Goal: Task Accomplishment & Management: Manage account settings

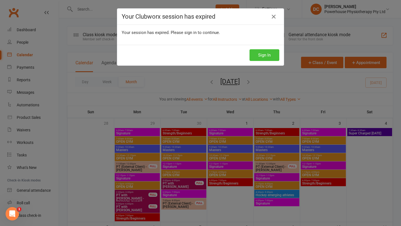
click at [263, 56] on button "Sign In" at bounding box center [264, 55] width 30 height 12
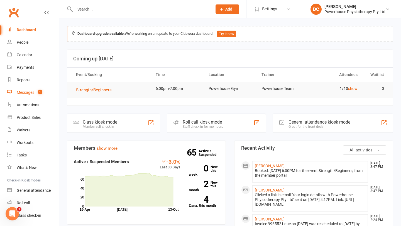
click at [19, 91] on div "Messages" at bounding box center [26, 92] width 18 height 4
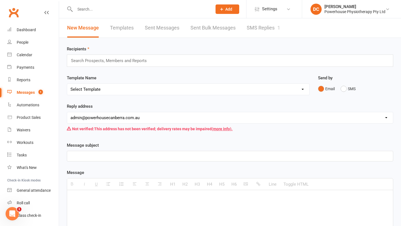
click at [258, 27] on link "SMS Replies 1" at bounding box center [263, 27] width 33 height 19
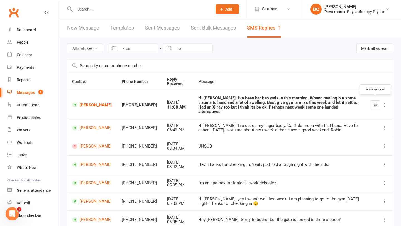
click at [375, 103] on icon "button" at bounding box center [375, 105] width 4 height 4
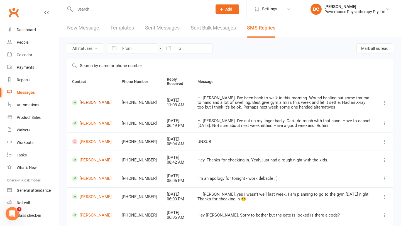
click at [84, 102] on link "[PERSON_NAME]" at bounding box center [92, 102] width 40 height 5
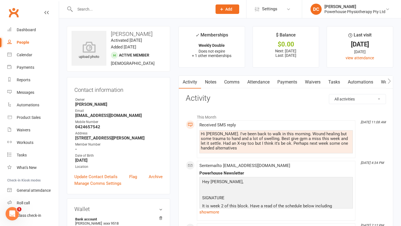
click at [233, 82] on link "Comms" at bounding box center [231, 82] width 23 height 13
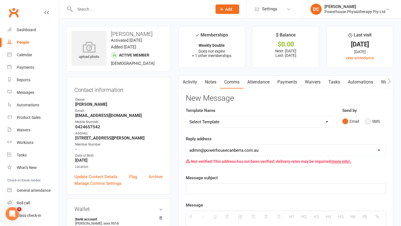
click at [368, 123] on button "SMS" at bounding box center [372, 121] width 15 height 11
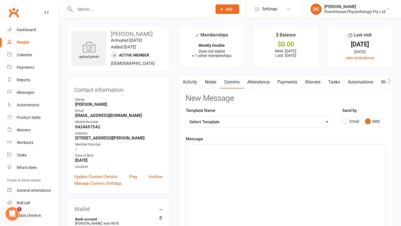
click at [278, 148] on p at bounding box center [285, 151] width 193 height 7
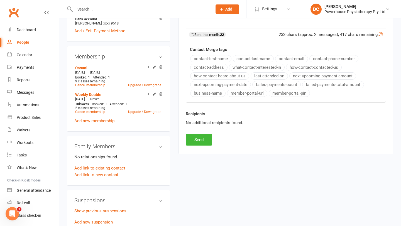
scroll to position [202, 0]
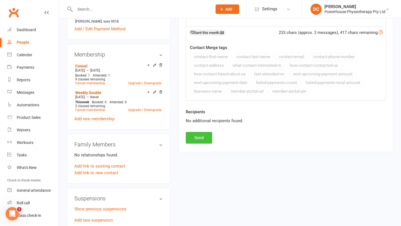
click at [201, 140] on button "Send" at bounding box center [199, 138] width 26 height 12
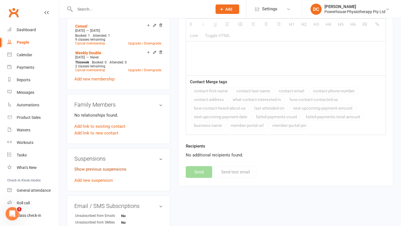
scroll to position [243, 0]
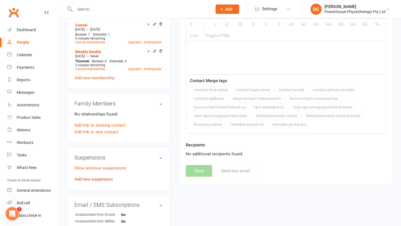
click at [102, 178] on link "Add new suspension" at bounding box center [93, 179] width 38 height 5
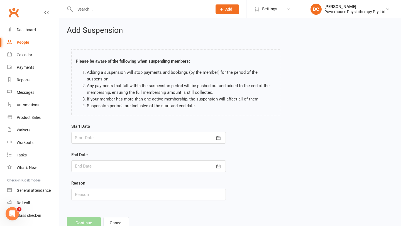
click at [111, 139] on div at bounding box center [148, 138] width 155 height 12
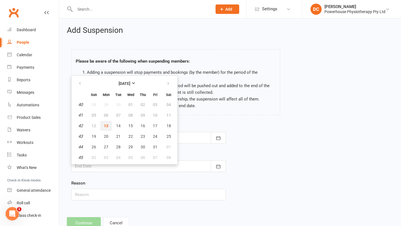
click at [106, 125] on span "13" at bounding box center [106, 126] width 4 height 4
type input "[DATE]"
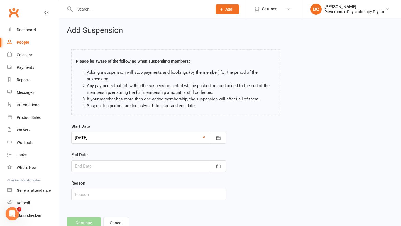
click at [96, 168] on div at bounding box center [148, 166] width 155 height 12
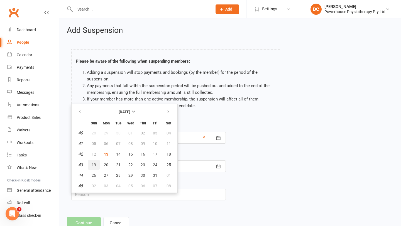
click at [93, 166] on span "19" at bounding box center [94, 165] width 4 height 4
type input "[DATE]"
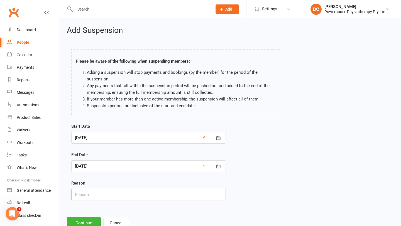
click at [94, 195] on input "text" at bounding box center [148, 195] width 155 height 12
type input "I"
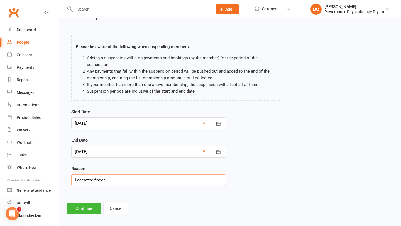
scroll to position [19, 0]
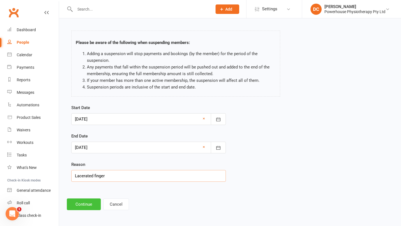
type input "Lacerated finger"
click at [77, 205] on button "Continue" at bounding box center [84, 205] width 34 height 12
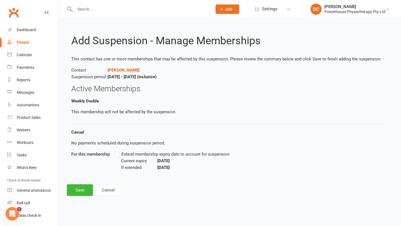
click at [118, 156] on label "Extend membership expiry date to account for suspension" at bounding box center [172, 154] width 116 height 7
click at [118, 151] on input "Extend membership expiry date to account for suspension" at bounding box center [116, 151] width 4 height 0
click at [78, 191] on button "Save" at bounding box center [80, 190] width 26 height 12
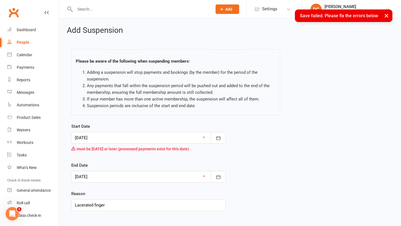
click at [102, 138] on div at bounding box center [148, 138] width 155 height 12
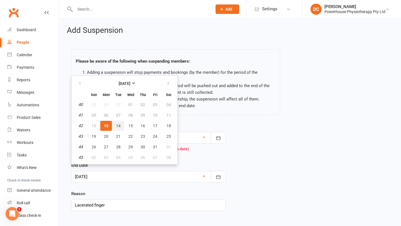
click at [118, 127] on span "14" at bounding box center [118, 126] width 4 height 4
type input "[DATE]"
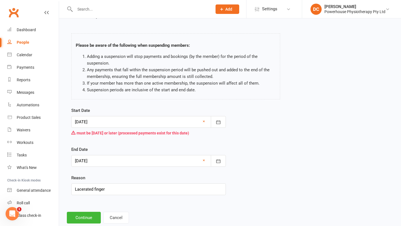
scroll to position [29, 0]
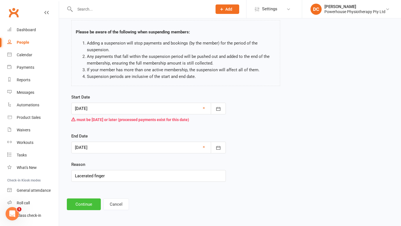
click at [82, 207] on button "Continue" at bounding box center [84, 205] width 34 height 12
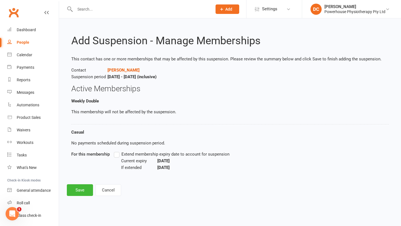
click at [117, 153] on label "Extend membership expiry date to account for suspension" at bounding box center [172, 154] width 116 height 7
click at [117, 151] on input "Extend membership expiry date to account for suspension" at bounding box center [116, 151] width 4 height 0
click at [79, 192] on button "Save" at bounding box center [80, 190] width 26 height 12
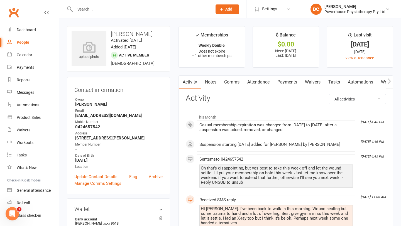
click at [289, 82] on link "Payments" at bounding box center [287, 82] width 28 height 13
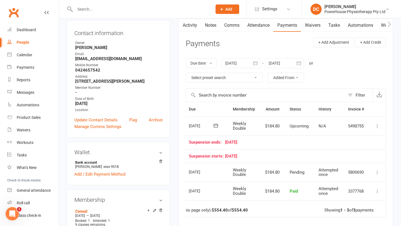
scroll to position [56, 0]
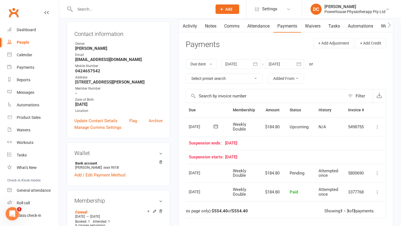
click at [377, 128] on icon at bounding box center [378, 127] width 6 height 6
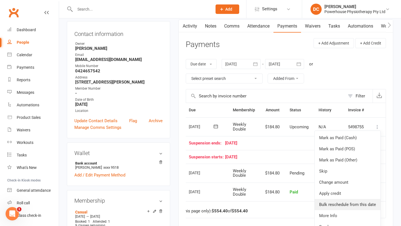
click at [358, 204] on link "Bulk reschedule from this date" at bounding box center [348, 204] width 66 height 11
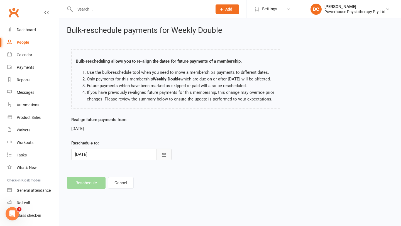
click at [163, 158] on icon "button" at bounding box center [164, 155] width 6 height 6
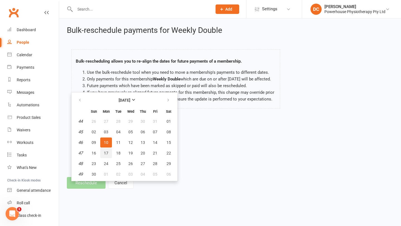
click at [105, 155] on span "17" at bounding box center [106, 153] width 4 height 4
type input "[DATE]"
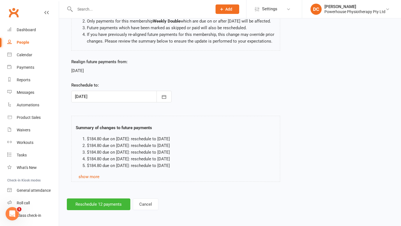
scroll to position [65, 0]
click at [108, 207] on button "Reschedule 12 payments" at bounding box center [98, 205] width 63 height 12
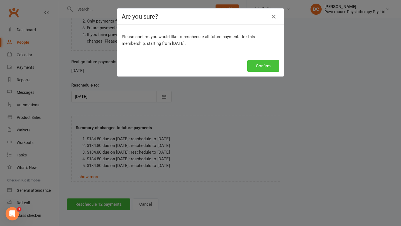
click at [260, 67] on button "Confirm" at bounding box center [263, 66] width 32 height 12
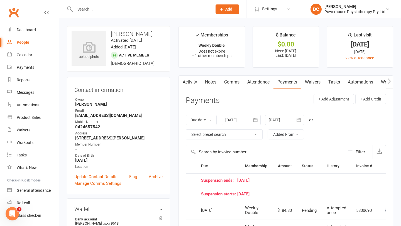
click at [235, 82] on link "Comms" at bounding box center [231, 82] width 23 height 13
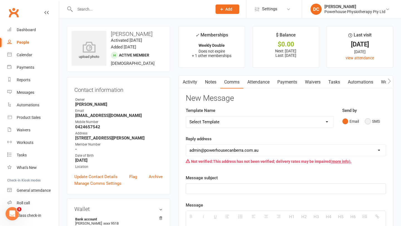
click at [369, 123] on button "SMS" at bounding box center [372, 121] width 15 height 11
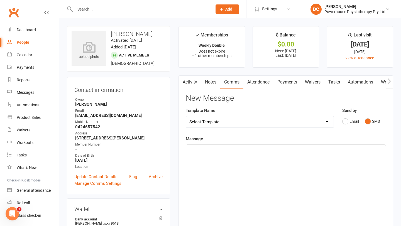
click at [265, 148] on p at bounding box center [285, 151] width 193 height 7
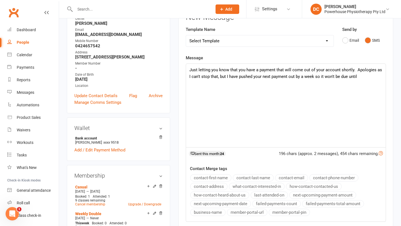
scroll to position [83, 0]
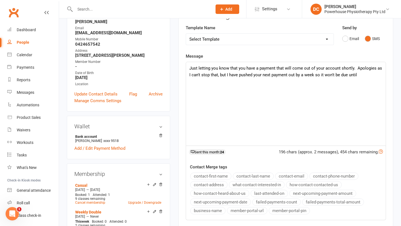
drag, startPoint x: 187, startPoint y: 68, endPoint x: 367, endPoint y: 77, distance: 180.1
click at [366, 78] on div "Just letting you know that you have a payment that will come out of your accoun…" at bounding box center [286, 104] width 200 height 84
copy p "Just letting you know that you have a payment that will come out of your accoun…"
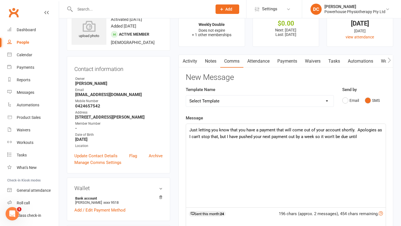
scroll to position [16, 0]
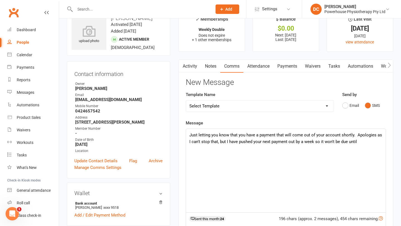
click at [294, 67] on link "Payments" at bounding box center [287, 66] width 28 height 13
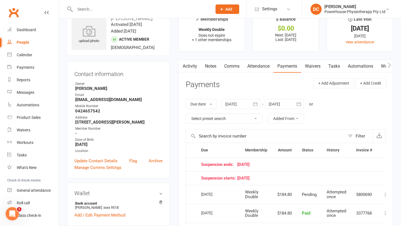
click at [282, 105] on div at bounding box center [284, 104] width 39 height 10
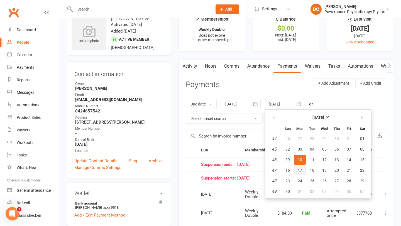
click at [302, 172] on span "17" at bounding box center [300, 170] width 4 height 4
type input "[DATE]"
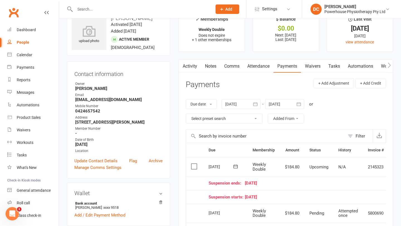
click at [228, 67] on link "Comms" at bounding box center [231, 66] width 23 height 13
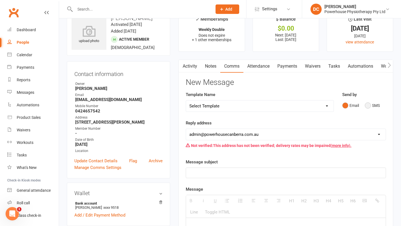
click at [369, 107] on button "SMS" at bounding box center [372, 105] width 15 height 11
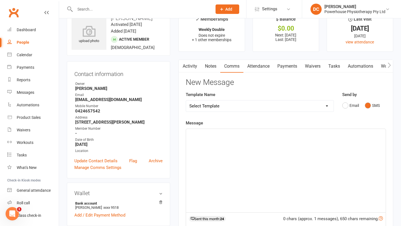
click at [240, 133] on p at bounding box center [285, 135] width 193 height 7
paste div
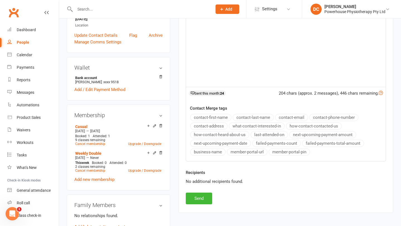
scroll to position [143, 0]
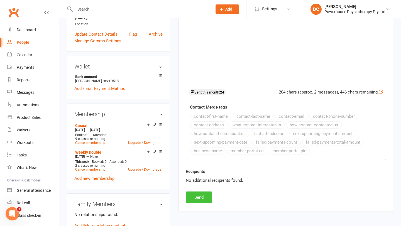
click at [201, 195] on button "Send" at bounding box center [199, 198] width 26 height 12
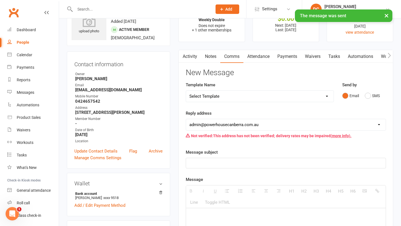
scroll to position [0, 0]
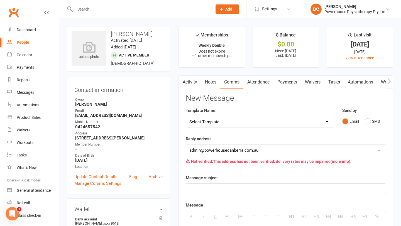
click at [193, 82] on link "Activity" at bounding box center [190, 82] width 22 height 13
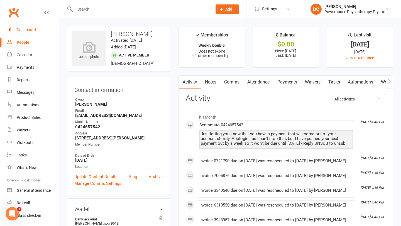
click at [34, 29] on div "Dashboard" at bounding box center [26, 30] width 19 height 4
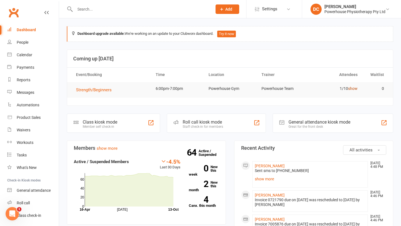
click at [354, 87] on link "show" at bounding box center [352, 88] width 9 height 4
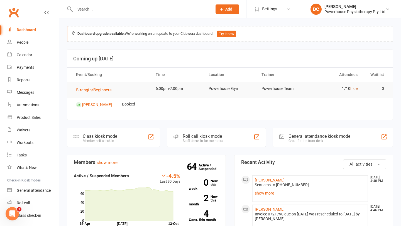
click at [354, 89] on link "hide" at bounding box center [353, 88] width 7 height 4
